Goal: Information Seeking & Learning: Learn about a topic

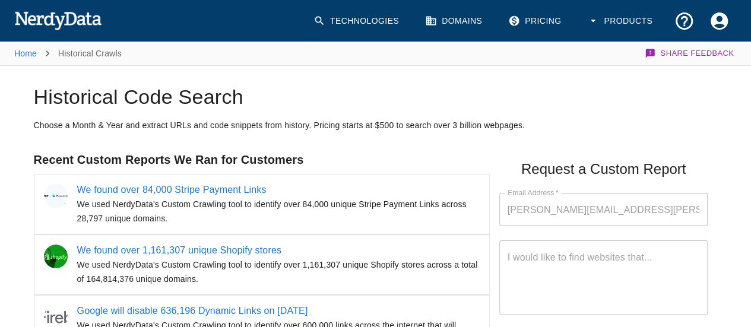
click at [375, 24] on link "Technologies" at bounding box center [357, 21] width 102 height 35
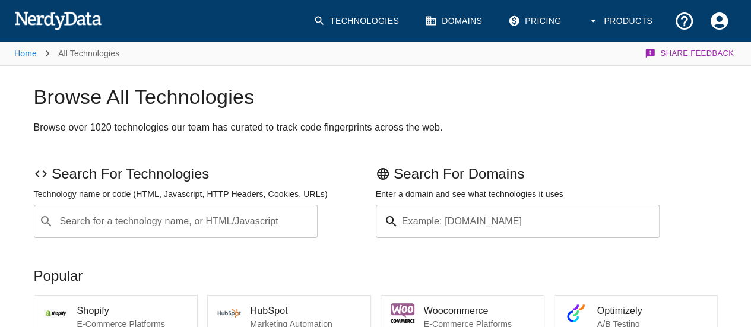
click at [224, 220] on div "Search for a technology name, or HTML/Javascript ​ Search for a technology name…" at bounding box center [176, 221] width 284 height 33
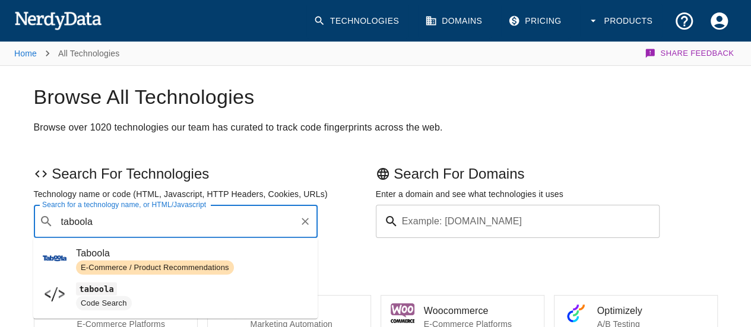
click at [208, 257] on span "Taboola" at bounding box center [192, 253] width 232 height 14
type input "taboola"
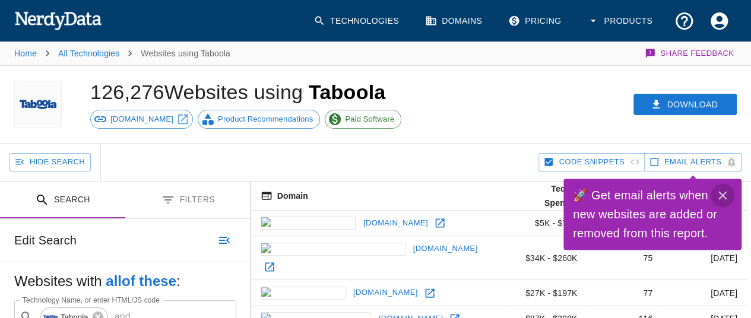
click at [722, 191] on icon "Close" at bounding box center [722, 195] width 14 height 14
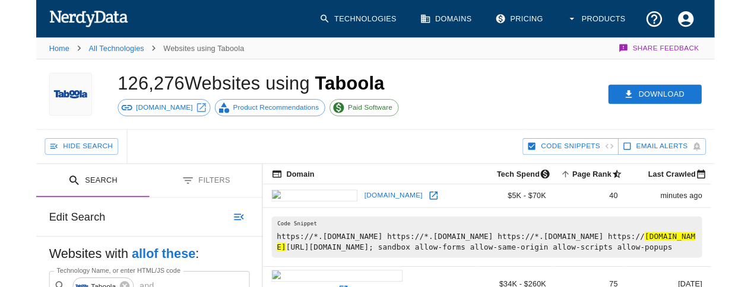
scroll to position [59, 0]
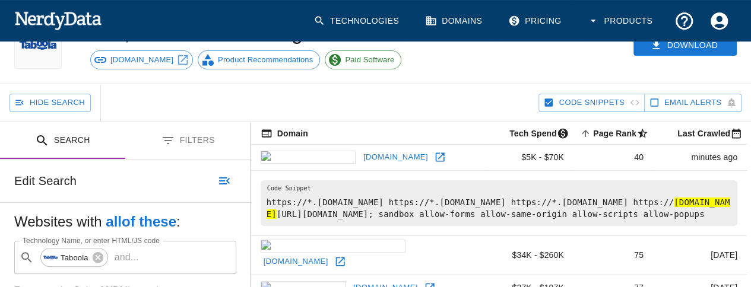
click at [443, 157] on td "[DOMAIN_NAME]" at bounding box center [369, 158] width 237 height 26
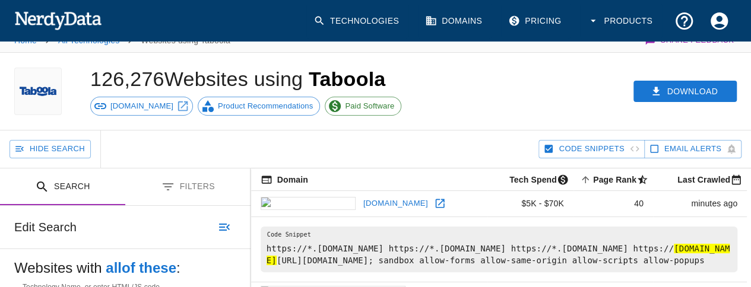
scroll to position [0, 0]
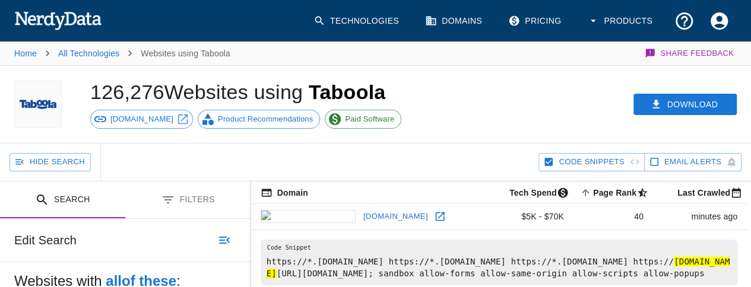
click at [389, 21] on link "Technologies" at bounding box center [357, 21] width 102 height 35
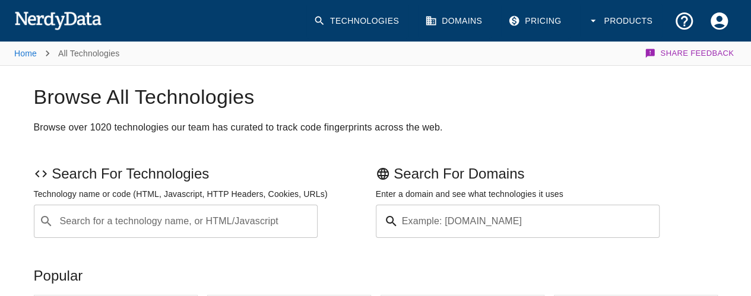
click at [151, 210] on input "Search for a technology name, or HTML/Javascript" at bounding box center [185, 221] width 255 height 23
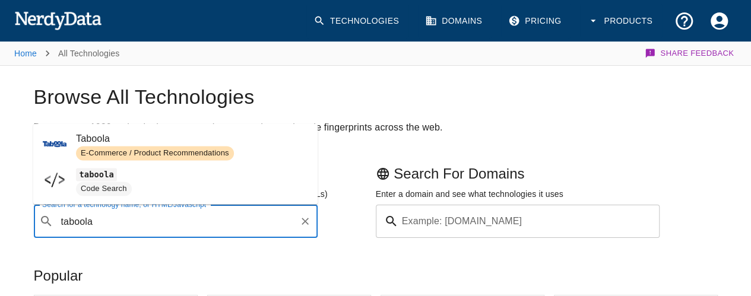
click at [250, 140] on span "Taboola" at bounding box center [192, 139] width 232 height 14
type input "taboola"
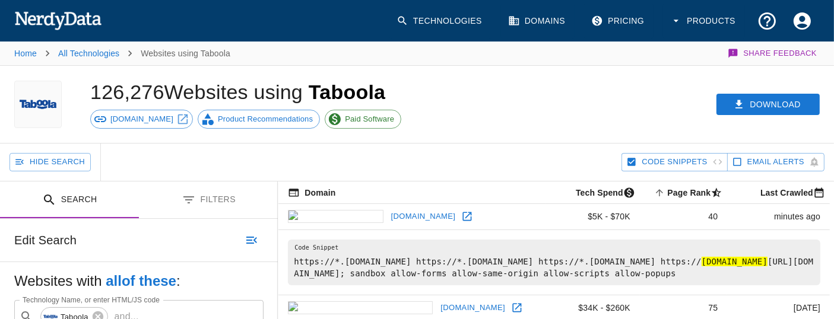
click at [501, 219] on td "[DOMAIN_NAME]" at bounding box center [411, 217] width 267 height 26
